Goal: Book appointment/travel/reservation

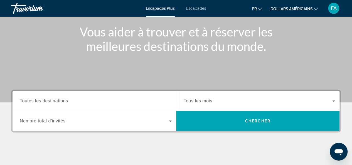
scroll to position [111, 0]
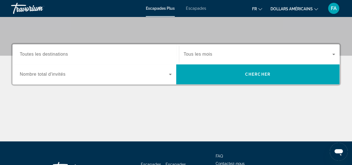
click at [86, 58] on div "Widget de recherche" at bounding box center [96, 54] width 152 height 16
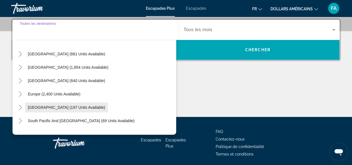
scroll to position [0, 0]
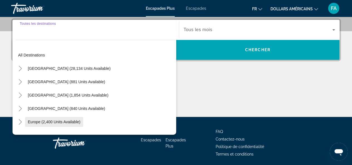
click at [31, 123] on span "Europe (2,400 units available)" at bounding box center [54, 122] width 53 height 4
type input "**********"
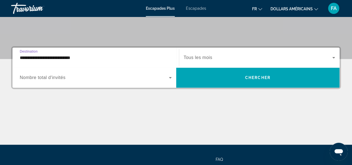
click at [148, 77] on span "Widget de recherche" at bounding box center [94, 77] width 149 height 7
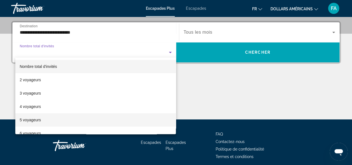
scroll to position [136, 0]
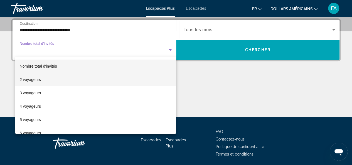
click at [28, 80] on font "2 voyageurs" at bounding box center [30, 79] width 21 height 4
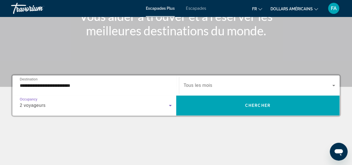
click at [215, 85] on span "Widget de recherche" at bounding box center [258, 85] width 149 height 7
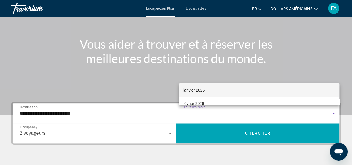
scroll to position [28, 0]
click at [224, 93] on mat-option "novembre 2025" at bounding box center [259, 91] width 161 height 13
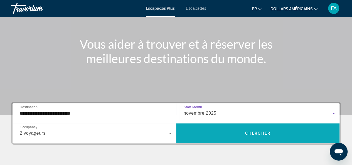
click at [241, 133] on span "Widget de recherche" at bounding box center [258, 133] width 164 height 13
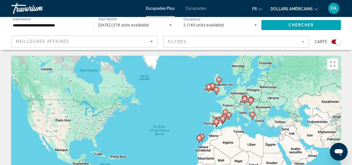
click at [224, 112] on image "Contenu principal" at bounding box center [225, 111] width 3 height 3
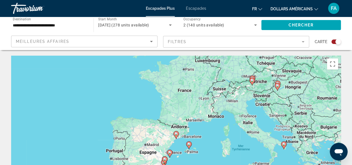
click at [175, 134] on image "Contenu principal" at bounding box center [175, 133] width 3 height 3
type input "**********"
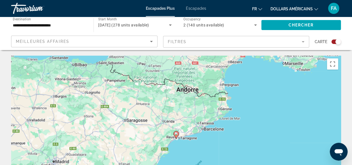
click at [175, 134] on image "Contenu principal" at bounding box center [175, 133] width 3 height 3
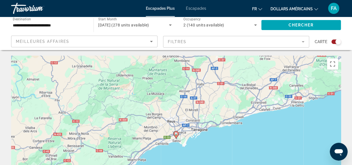
click at [177, 134] on image "Contenu principal" at bounding box center [175, 133] width 3 height 3
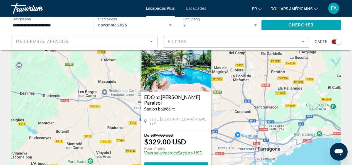
scroll to position [56, 0]
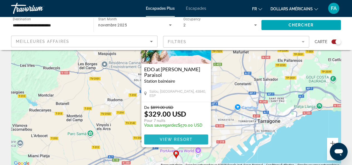
click at [184, 140] on span "View Resort" at bounding box center [175, 139] width 33 height 4
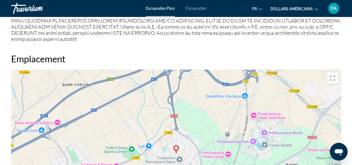
scroll to position [724, 0]
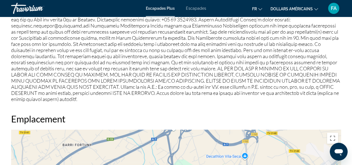
click at [196, 14] on div "Escapades Plus Escapades fr English Español Français Italiano Português русский…" at bounding box center [176, 8] width 352 height 14
click at [194, 12] on div "Escapades Plus Escapades fr English Español Français Italiano Português русский…" at bounding box center [176, 8] width 352 height 14
click at [193, 9] on font "Escapades" at bounding box center [196, 8] width 20 height 4
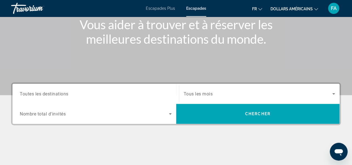
click at [88, 97] on div "Search widget" at bounding box center [96, 94] width 152 height 16
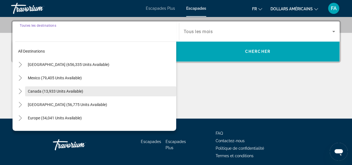
scroll to position [136, 0]
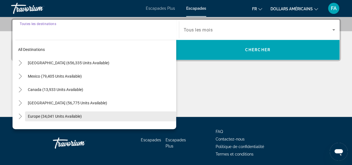
click at [38, 112] on span "Search widget" at bounding box center [100, 116] width 151 height 13
type input "**********"
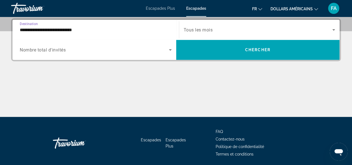
click at [83, 51] on span "Search widget" at bounding box center [94, 49] width 149 height 7
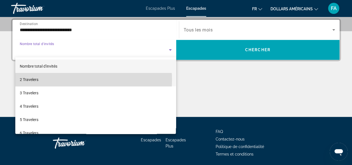
click at [70, 80] on mat-option "2 Travelers" at bounding box center [95, 79] width 161 height 13
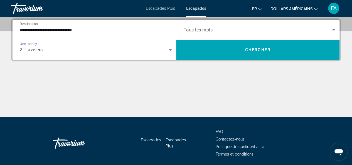
click at [241, 28] on span "Search widget" at bounding box center [258, 29] width 149 height 7
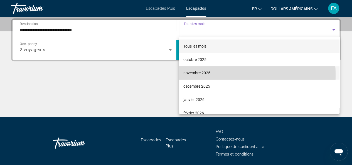
click at [209, 75] on font "novembre 2025" at bounding box center [196, 73] width 27 height 4
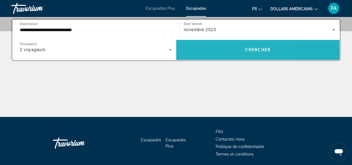
click at [212, 55] on span "Search widget" at bounding box center [258, 49] width 164 height 13
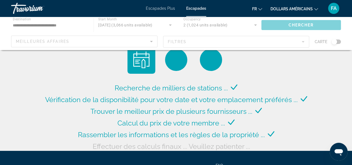
click at [311, 14] on div "Escapades Plus Escapades fr English Español Français Italiano Português русский…" at bounding box center [176, 8] width 352 height 14
click at [306, 2] on div "Escapades Plus Escapades fr English Español Français Italiano Português русский…" at bounding box center [176, 8] width 352 height 14
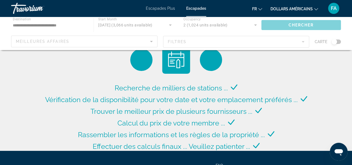
click at [306, 6] on button "dollars américains USD ($) MXN (Mex$) CAD (Can$) GBP (£) EUR (€) AUD (A$) NZD (…" at bounding box center [294, 9] width 48 height 8
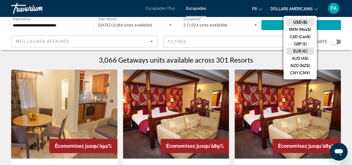
click at [306, 54] on button "EUR (€)" at bounding box center [300, 51] width 28 height 7
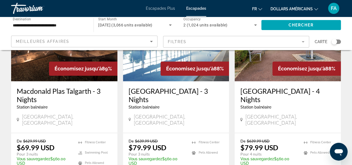
scroll to position [278, 0]
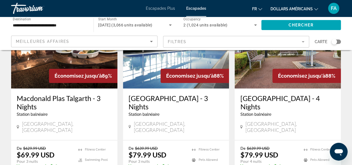
click at [171, 94] on h3 "[GEOGRAPHIC_DATA] - 3 Nights" at bounding box center [176, 102] width 95 height 17
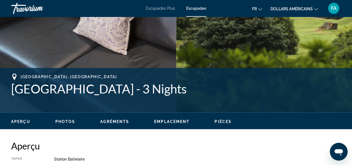
scroll to position [83, 0]
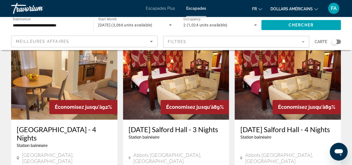
scroll to position [28, 0]
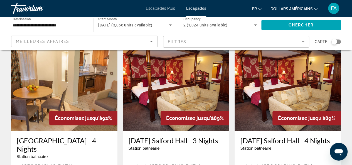
click at [293, 84] on img "Contenu principal" at bounding box center [288, 86] width 106 height 89
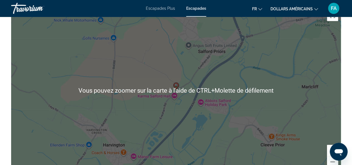
scroll to position [724, 0]
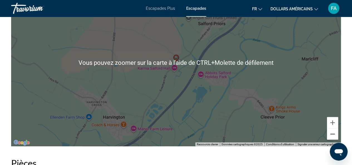
click at [331, 134] on button "Zoom arrière" at bounding box center [332, 134] width 11 height 11
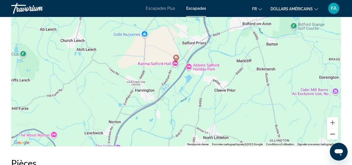
click at [331, 134] on button "Zoom arrière" at bounding box center [332, 134] width 11 height 11
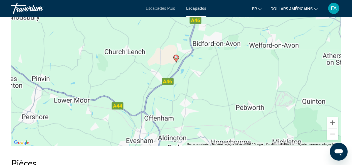
click at [331, 134] on button "Zoom arrière" at bounding box center [332, 134] width 11 height 11
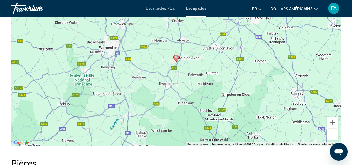
click at [331, 134] on button "Zoom arrière" at bounding box center [332, 134] width 11 height 11
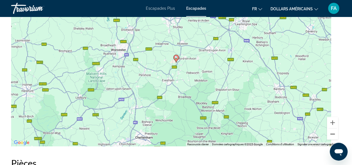
click at [331, 134] on button "Zoom arrière" at bounding box center [332, 134] width 11 height 11
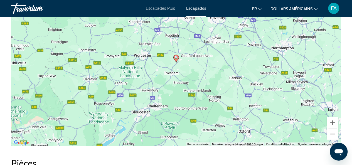
click at [331, 134] on button "Zoom arrière" at bounding box center [332, 134] width 11 height 11
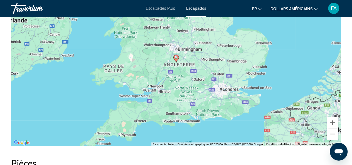
click at [331, 134] on button "Zoom arrière" at bounding box center [332, 134] width 11 height 11
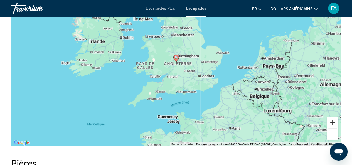
click at [328, 121] on button "Zoom avant" at bounding box center [332, 122] width 11 height 11
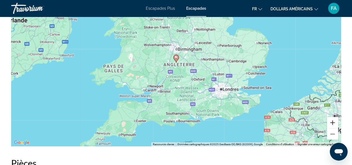
click at [328, 121] on button "Zoom avant" at bounding box center [332, 122] width 11 height 11
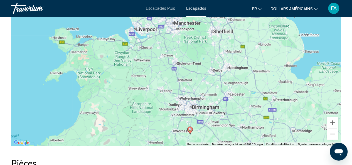
drag, startPoint x: 219, startPoint y: 67, endPoint x: 234, endPoint y: 139, distance: 73.2
click at [234, 139] on div "Pour activer le glissement avec le clavier, appuyez sur Alt+Entrée. Une fois ce…" at bounding box center [176, 62] width 330 height 167
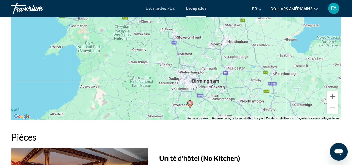
scroll to position [744, 0]
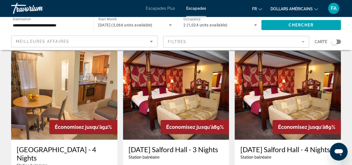
scroll to position [28, 0]
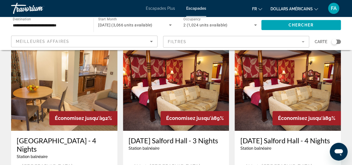
click at [183, 81] on img "Contenu principal" at bounding box center [176, 86] width 106 height 89
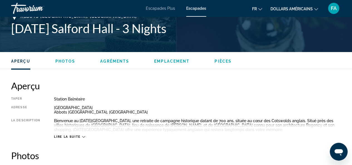
scroll to position [139, 0]
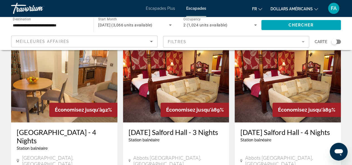
scroll to position [28, 0]
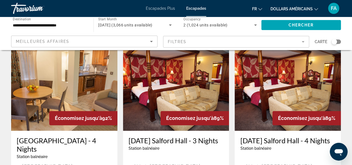
click at [64, 91] on img "Contenu principal" at bounding box center [64, 86] width 106 height 89
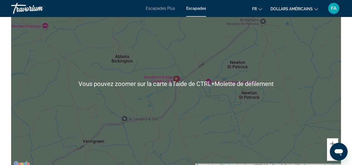
scroll to position [974, 0]
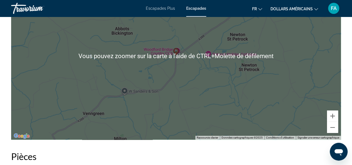
click at [336, 134] on div "Pour activer le glissement avec le clavier, appuyez sur Alt+Entrée. Une fois ce…" at bounding box center [176, 56] width 330 height 167
click at [335, 134] on div "Pour activer le glissement avec le clavier, appuyez sur Alt+Entrée. Une fois ce…" at bounding box center [176, 56] width 330 height 167
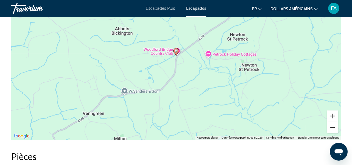
click at [333, 130] on button "Zoom arrière" at bounding box center [332, 127] width 11 height 11
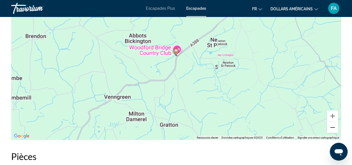
click at [333, 130] on button "Zoom arrière" at bounding box center [332, 127] width 11 height 11
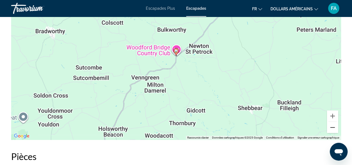
click at [333, 130] on button "Zoom arrière" at bounding box center [332, 127] width 11 height 11
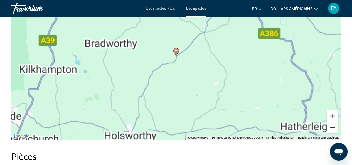
click at [333, 130] on button "Zoom arrière" at bounding box center [332, 127] width 11 height 11
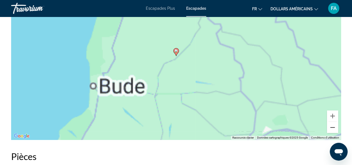
click at [333, 130] on button "Zoom arrière" at bounding box center [332, 127] width 11 height 11
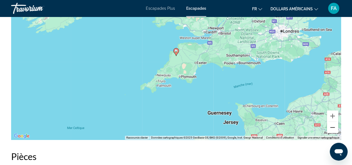
click at [333, 130] on button "Zoom arrière" at bounding box center [332, 127] width 11 height 11
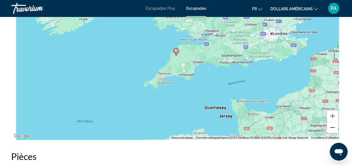
click at [333, 130] on button "Zoom arrière" at bounding box center [332, 127] width 11 height 11
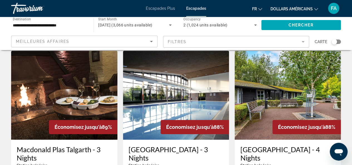
scroll to position [250, 0]
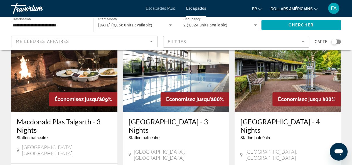
click at [283, 70] on img "Contenu principal" at bounding box center [288, 67] width 106 height 89
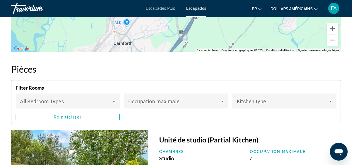
scroll to position [918, 0]
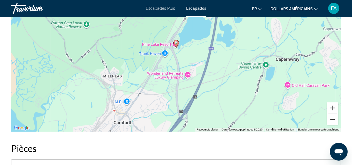
click at [329, 120] on button "Zoom arrière" at bounding box center [332, 119] width 11 height 11
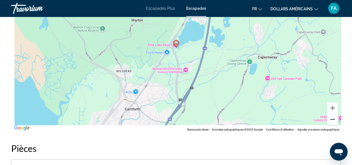
click at [329, 120] on button "Zoom arrière" at bounding box center [332, 119] width 11 height 11
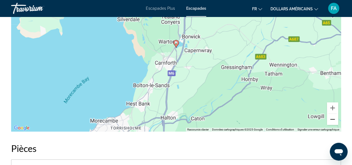
click at [329, 120] on button "Zoom arrière" at bounding box center [332, 119] width 11 height 11
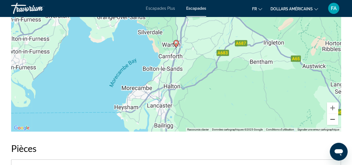
click at [329, 120] on button "Zoom arrière" at bounding box center [332, 119] width 11 height 11
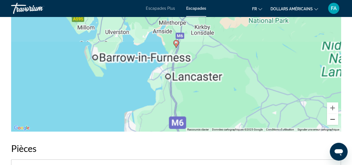
click at [329, 120] on button "Zoom arrière" at bounding box center [332, 119] width 11 height 11
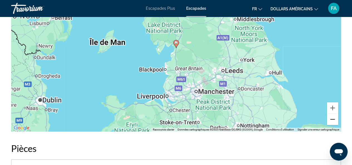
click at [329, 120] on button "Zoom arrière" at bounding box center [332, 119] width 11 height 11
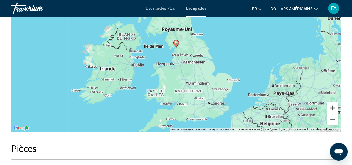
click at [331, 104] on button "Zoom avant" at bounding box center [332, 107] width 11 height 11
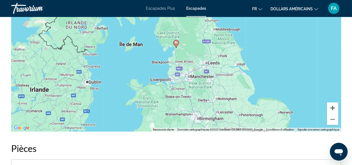
click at [331, 104] on button "Zoom avant" at bounding box center [332, 107] width 11 height 11
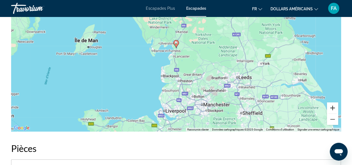
click at [331, 104] on button "Zoom avant" at bounding box center [332, 107] width 11 height 11
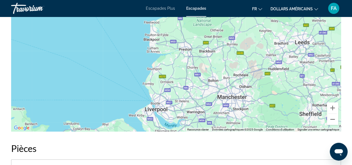
drag, startPoint x: 227, startPoint y: 93, endPoint x: 230, endPoint y: 29, distance: 64.1
click at [230, 29] on div "Pour activer le glissement avec le clavier, appuyez sur Alt+Entrée. Une fois ce…" at bounding box center [176, 48] width 330 height 167
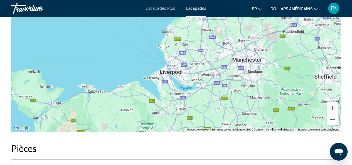
drag, startPoint x: 196, startPoint y: 83, endPoint x: 211, endPoint y: 45, distance: 41.1
click at [211, 45] on div "Pour activer le glissement avec le clavier, appuyez sur Alt+Entrée. Une fois ce…" at bounding box center [176, 48] width 330 height 167
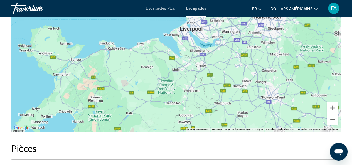
drag, startPoint x: 198, startPoint y: 100, endPoint x: 223, endPoint y: 50, distance: 56.8
click at [223, 50] on div "Pour activer le glissement avec le clavier, appuyez sur Alt+Entrée. Une fois ce…" at bounding box center [176, 48] width 330 height 167
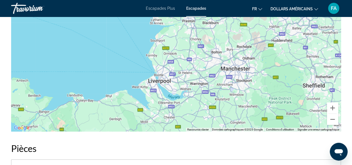
drag, startPoint x: 212, startPoint y: 81, endPoint x: 176, endPoint y: 141, distance: 69.9
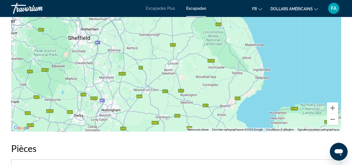
drag, startPoint x: 282, startPoint y: 104, endPoint x: 43, endPoint y: 56, distance: 244.0
click at [43, 56] on div "Pour activer le glissement avec le clavier, appuyez sur Alt+Entrée. Une fois ce…" at bounding box center [176, 48] width 330 height 167
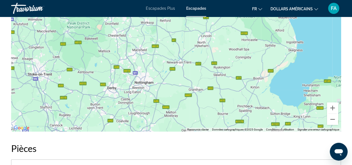
drag, startPoint x: 188, startPoint y: 77, endPoint x: 218, endPoint y: 52, distance: 39.3
click at [218, 52] on div "Contenu principal" at bounding box center [176, 48] width 330 height 167
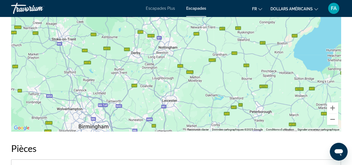
drag, startPoint x: 186, startPoint y: 80, endPoint x: 211, endPoint y: 44, distance: 44.0
click at [211, 44] on div "Contenu principal" at bounding box center [176, 48] width 330 height 167
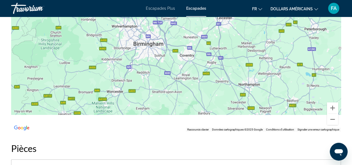
drag, startPoint x: 185, startPoint y: 99, endPoint x: 262, endPoint y: -14, distance: 136.5
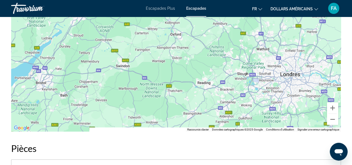
drag, startPoint x: 259, startPoint y: 102, endPoint x: 197, endPoint y: 5, distance: 115.2
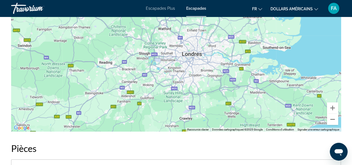
drag, startPoint x: 229, startPoint y: 72, endPoint x: 137, endPoint y: 70, distance: 91.6
click at [137, 70] on div "Contenu principal" at bounding box center [176, 48] width 330 height 167
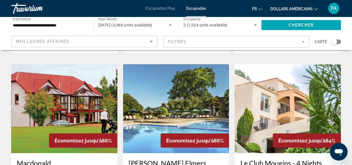
scroll to position [445, 0]
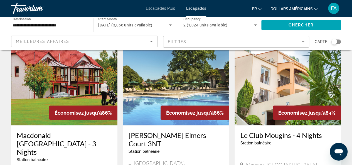
click at [193, 75] on img "Contenu principal" at bounding box center [176, 80] width 106 height 89
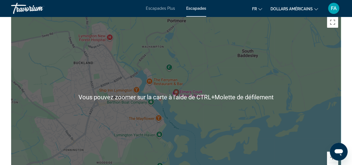
scroll to position [891, 0]
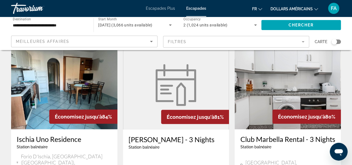
scroll to position [668, 0]
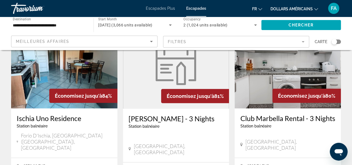
click at [188, 59] on img "Contenu principal" at bounding box center [175, 64] width 47 height 42
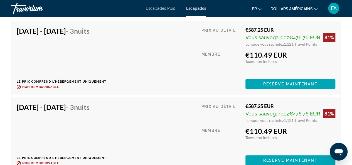
scroll to position [891, 0]
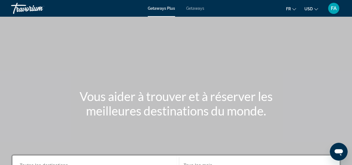
click at [199, 10] on span "Getaways" at bounding box center [195, 8] width 18 height 4
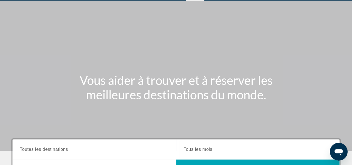
click at [93, 149] on input "Destination Toutes les destinations" at bounding box center [96, 149] width 152 height 7
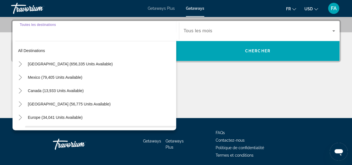
scroll to position [136, 0]
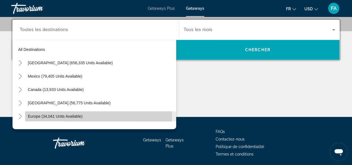
click at [47, 114] on span "Europe (34,041 units available)" at bounding box center [55, 116] width 55 height 4
type input "**********"
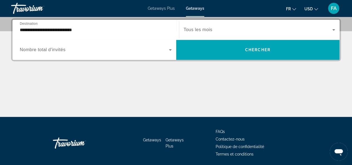
click at [114, 55] on div "Search widget" at bounding box center [96, 50] width 152 height 16
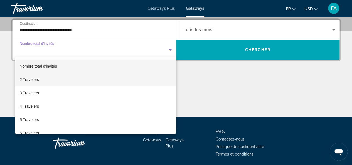
click at [89, 77] on mat-option "2 Travelers" at bounding box center [95, 79] width 161 height 13
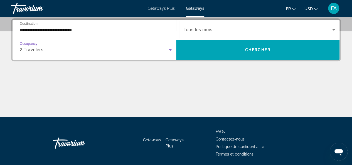
click at [274, 24] on div "Search widget" at bounding box center [260, 30] width 152 height 16
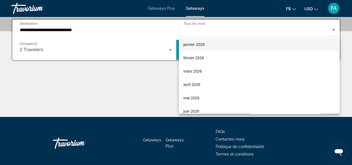
scroll to position [56, 0]
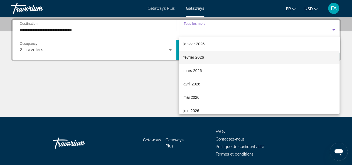
click at [220, 54] on mat-option "février 2026" at bounding box center [259, 57] width 161 height 13
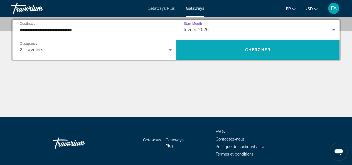
click at [246, 55] on span "Search widget" at bounding box center [258, 49] width 164 height 13
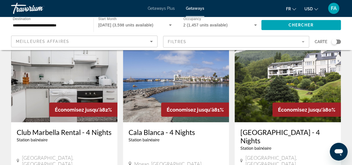
scroll to position [445, 0]
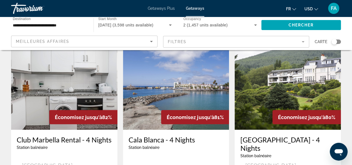
click at [190, 82] on img "Main content" at bounding box center [176, 85] width 106 height 89
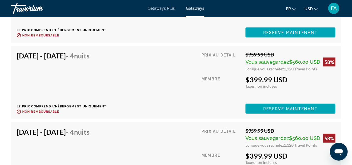
scroll to position [1598, 0]
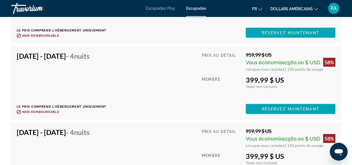
click at [203, 77] on font "Membre" at bounding box center [210, 79] width 19 height 4
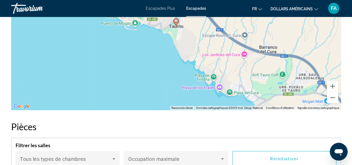
scroll to position [958, 0]
